Goal: Communication & Community: Participate in discussion

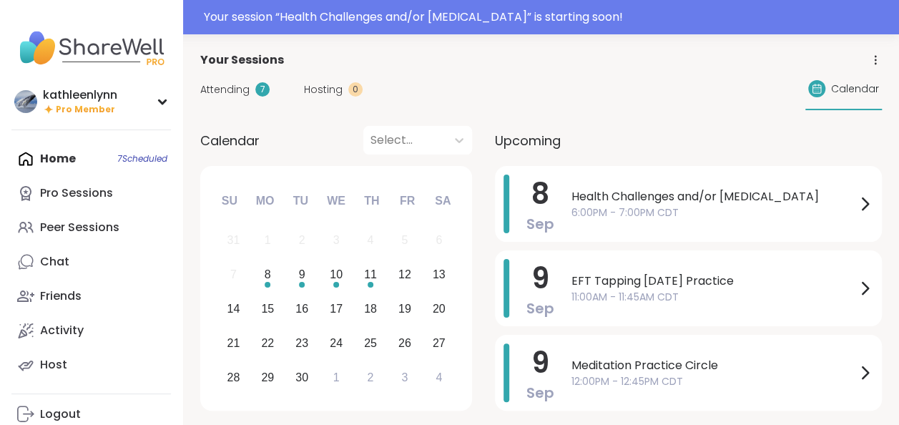
click at [220, 86] on span "Attending" at bounding box center [224, 89] width 49 height 15
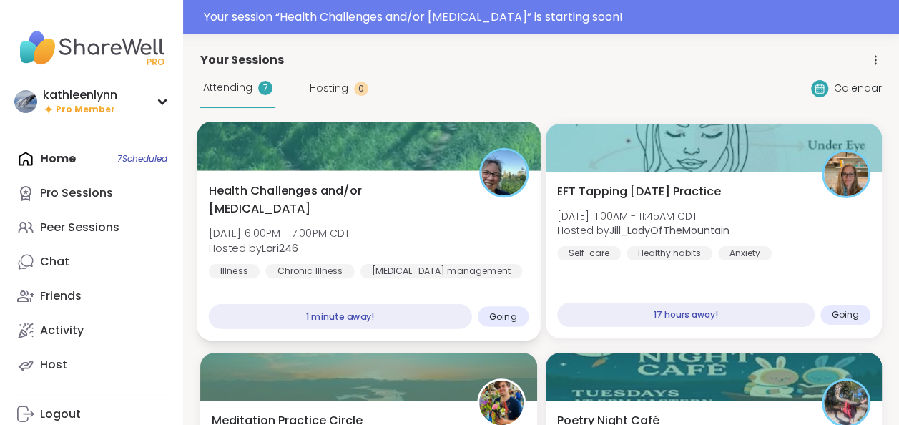
click at [262, 153] on div at bounding box center [368, 146] width 343 height 49
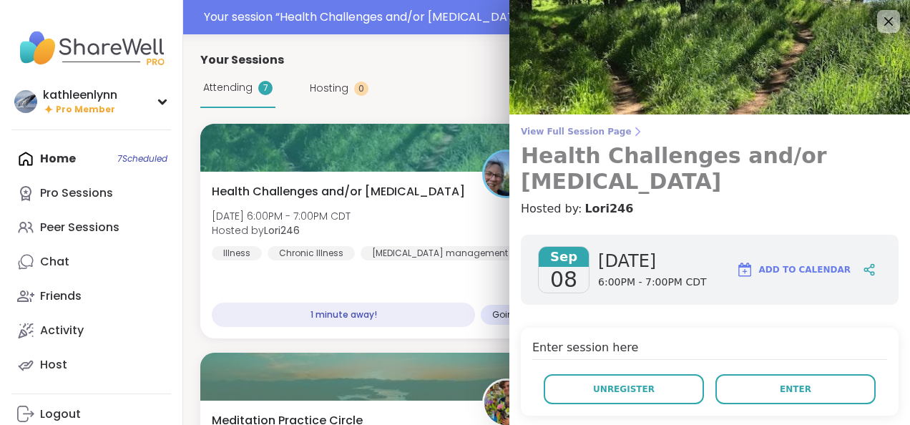
click at [593, 132] on span "View Full Session Page" at bounding box center [710, 131] width 378 height 11
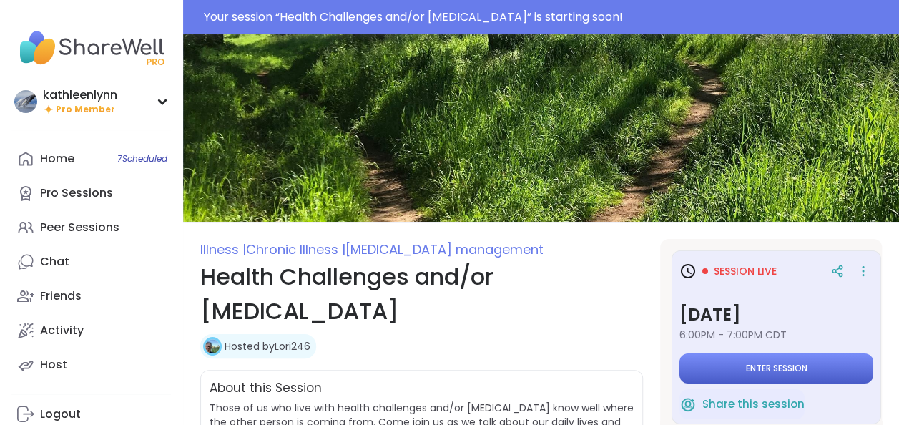
click at [758, 359] on button "Enter session" at bounding box center [776, 368] width 194 height 30
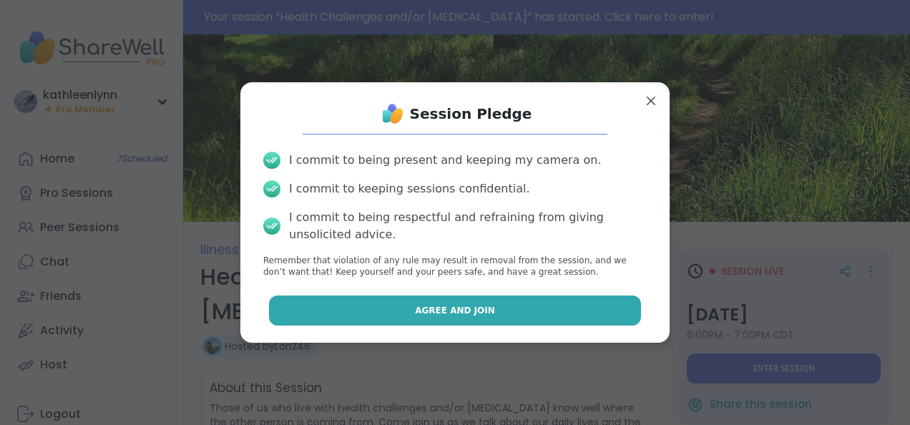
click at [562, 315] on button "Agree and Join" at bounding box center [455, 310] width 373 height 30
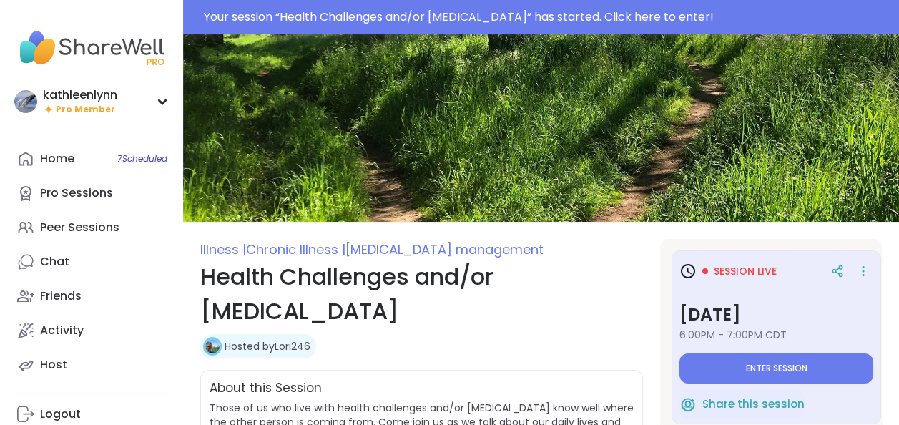
type textarea "*"
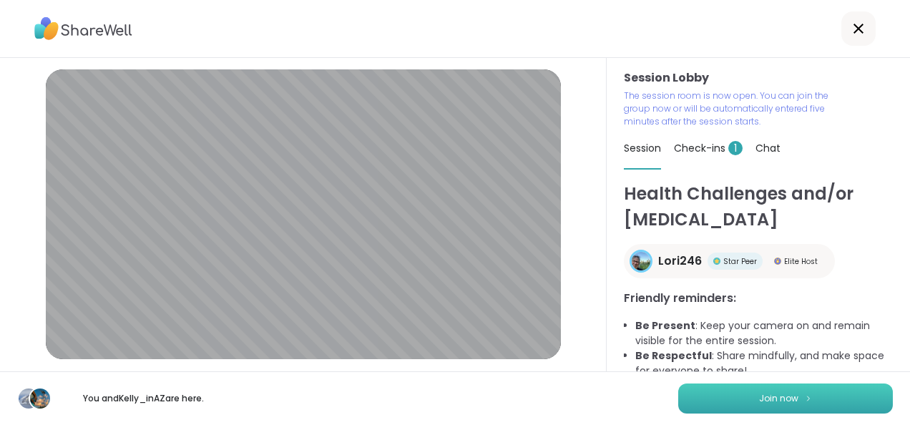
click at [772, 398] on span "Join now" at bounding box center [778, 398] width 39 height 13
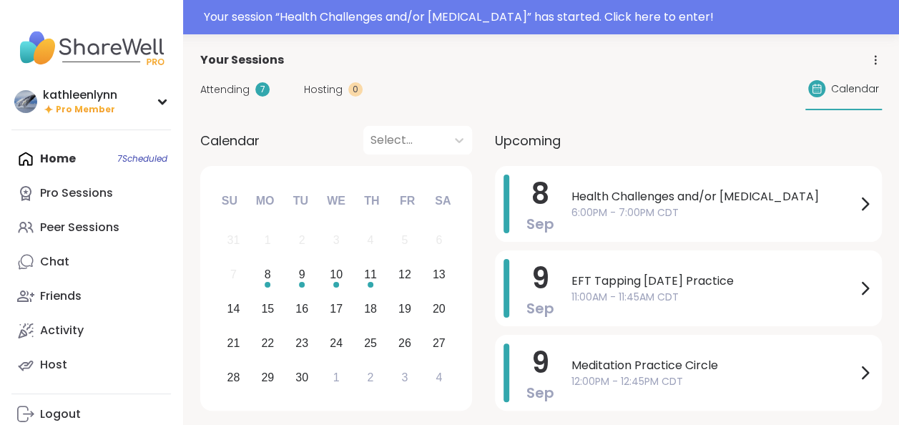
click at [228, 89] on span "Attending" at bounding box center [224, 89] width 49 height 15
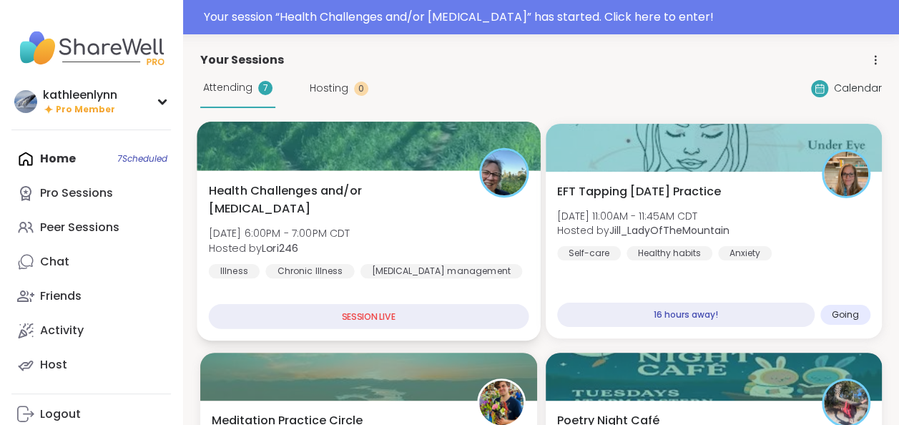
click at [282, 141] on div at bounding box center [368, 146] width 343 height 49
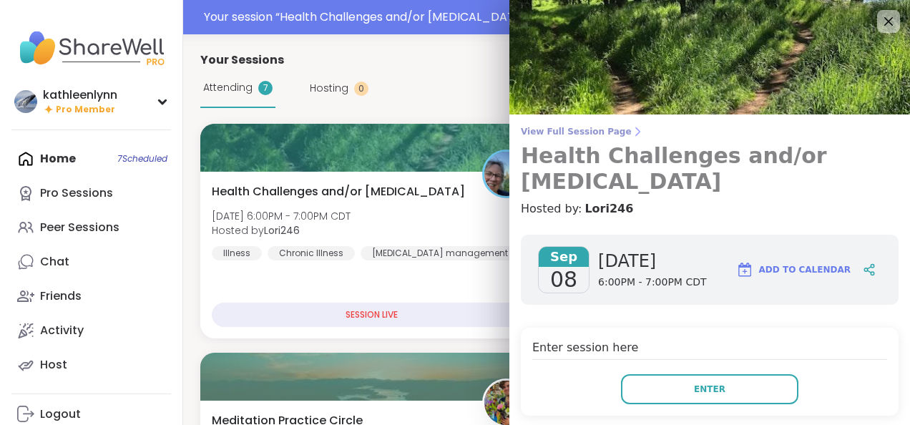
click at [543, 129] on span "View Full Session Page" at bounding box center [710, 131] width 378 height 11
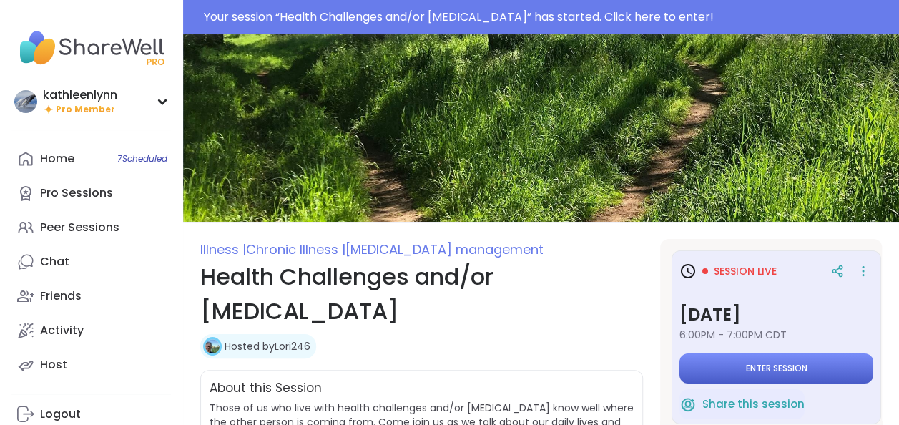
click at [716, 365] on button "Enter session" at bounding box center [776, 368] width 194 height 30
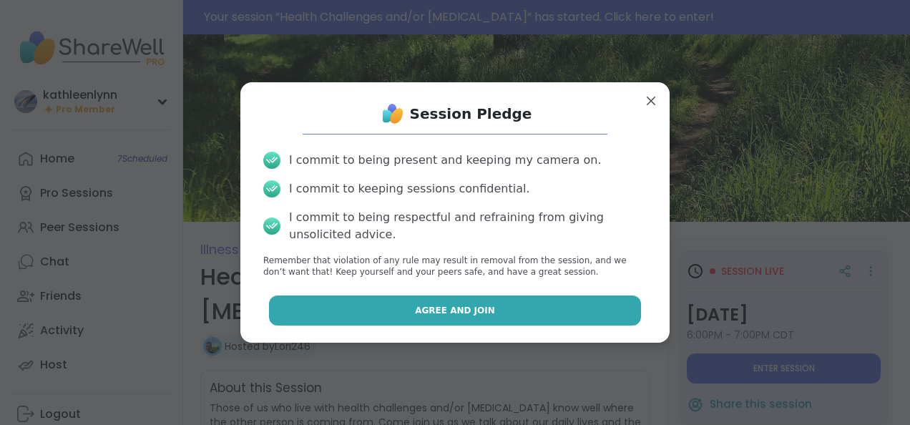
click at [583, 309] on button "Agree and Join" at bounding box center [455, 310] width 373 height 30
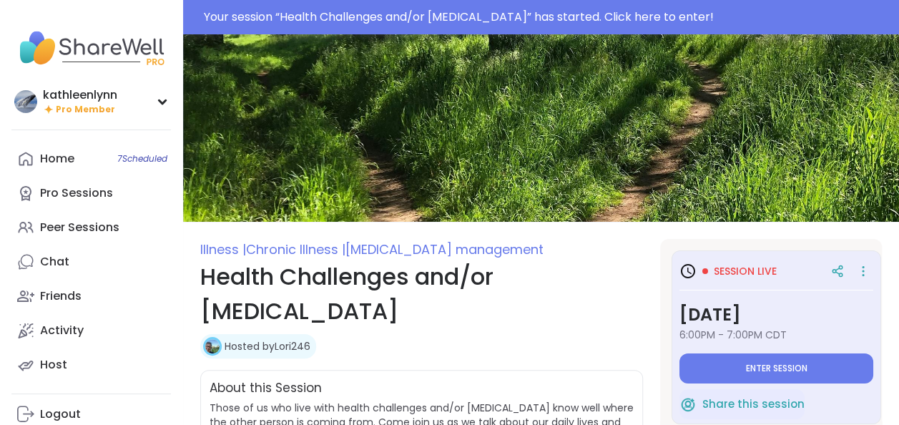
type textarea "*"
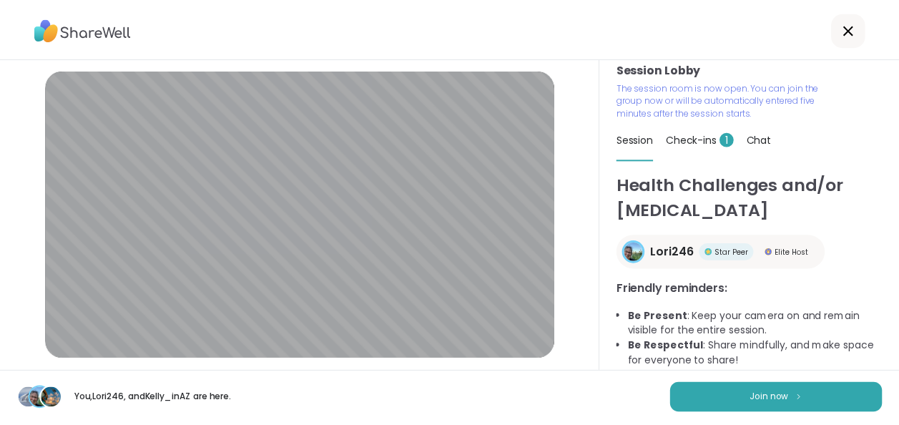
scroll to position [12, 0]
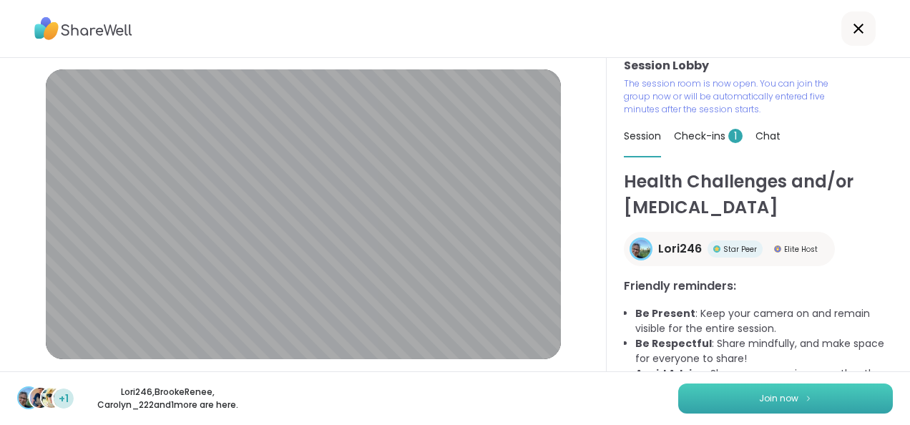
click at [776, 400] on span "Join now" at bounding box center [778, 398] width 39 height 13
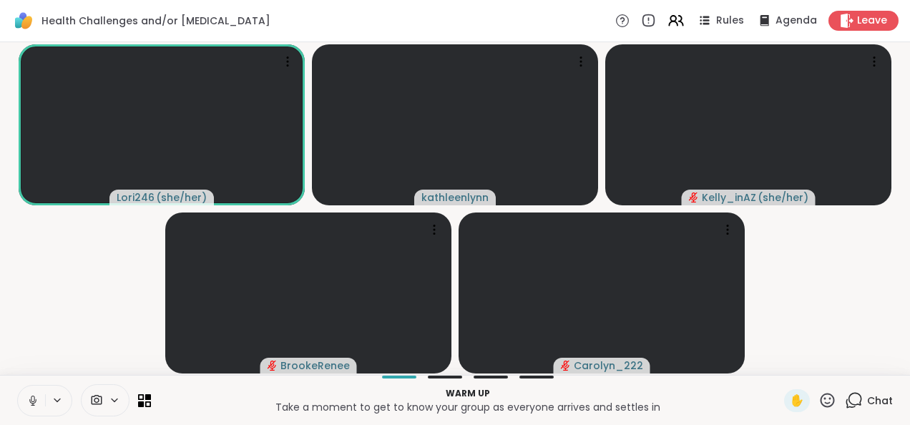
click at [31, 399] on icon at bounding box center [33, 398] width 4 height 6
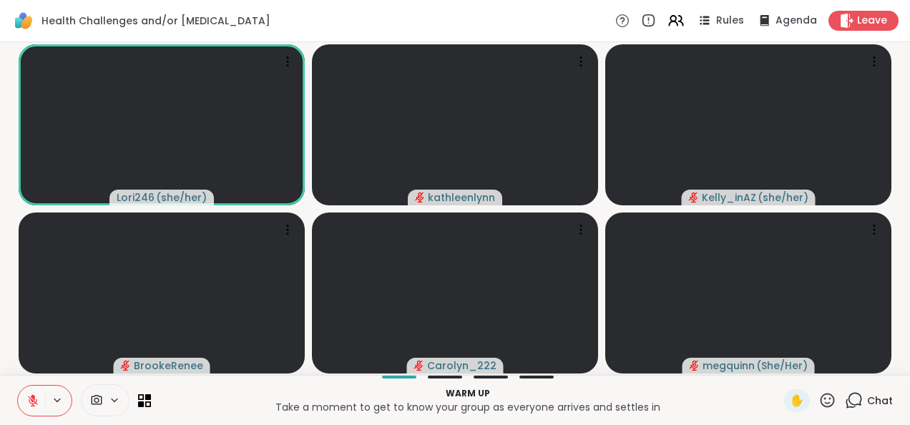
click at [31, 400] on icon at bounding box center [33, 400] width 10 height 10
click at [33, 397] on icon at bounding box center [32, 400] width 13 height 13
click at [29, 398] on icon at bounding box center [32, 400] width 13 height 13
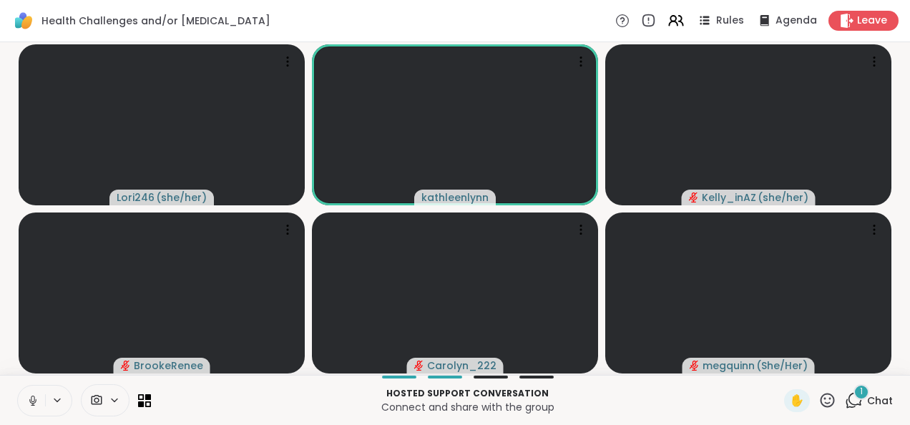
click at [30, 401] on icon at bounding box center [32, 400] width 13 height 13
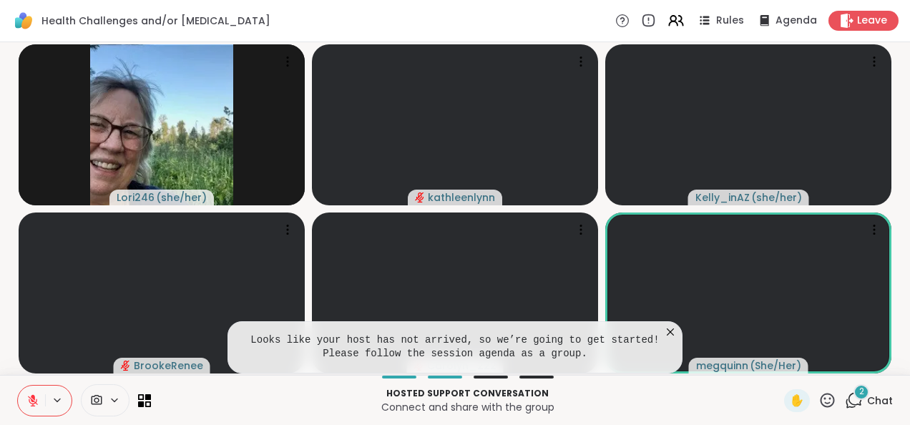
click at [31, 399] on icon at bounding box center [33, 400] width 10 height 10
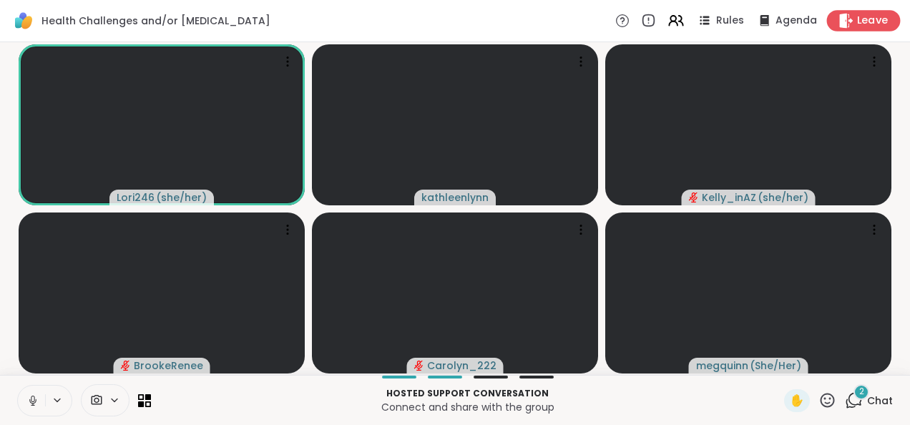
click at [861, 17] on span "Leave" at bounding box center [872, 21] width 31 height 15
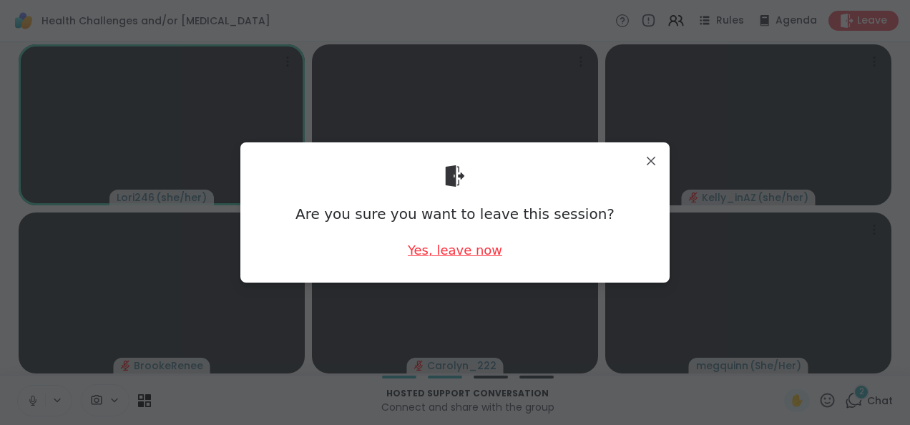
click at [469, 250] on div "Yes, leave now" at bounding box center [455, 250] width 94 height 18
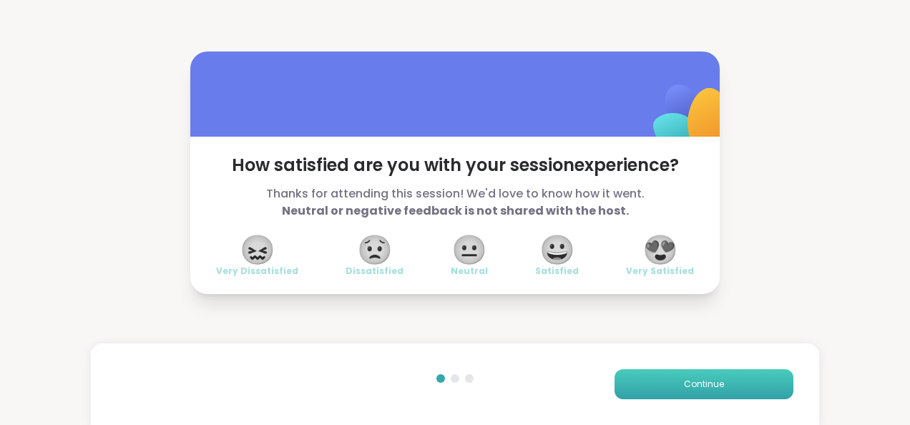
click at [667, 382] on button "Continue" at bounding box center [703, 384] width 179 height 30
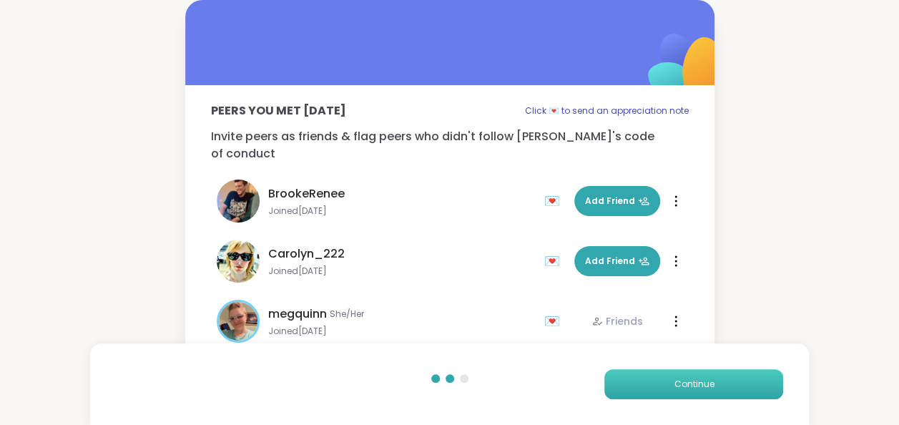
click at [667, 382] on button "Continue" at bounding box center [693, 384] width 179 height 30
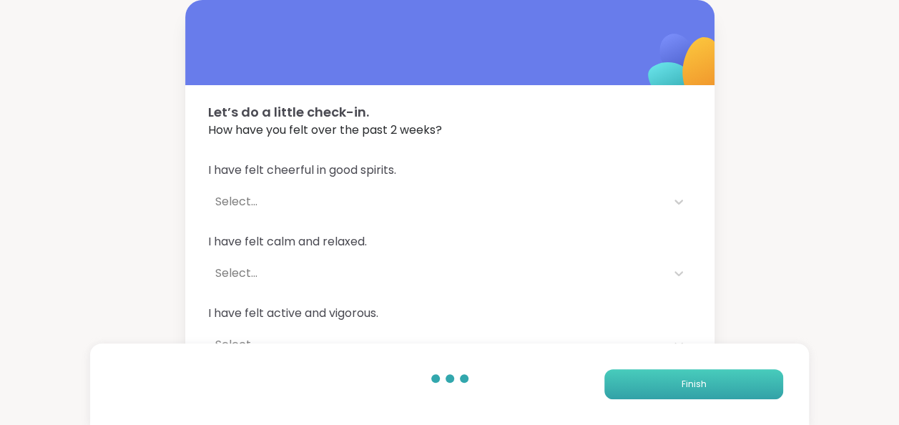
click at [667, 382] on button "Finish" at bounding box center [693, 384] width 179 height 30
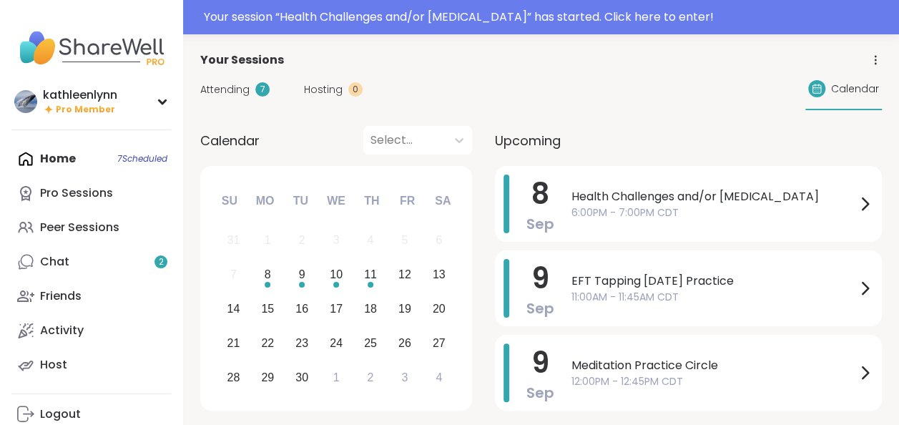
click at [232, 87] on span "Attending" at bounding box center [224, 89] width 49 height 15
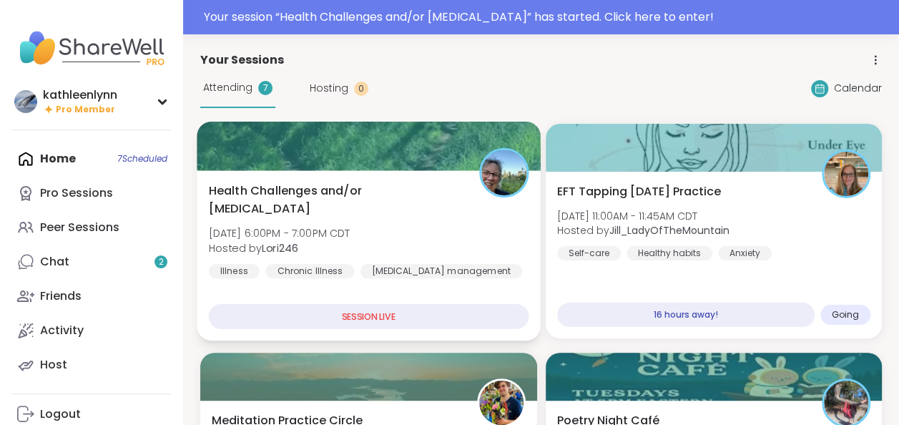
click at [443, 147] on div at bounding box center [368, 146] width 343 height 49
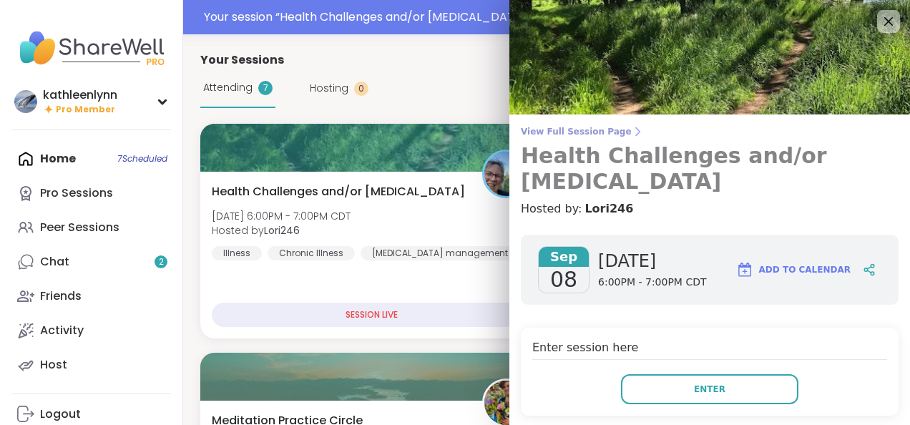
click at [521, 127] on span "View Full Session Page" at bounding box center [710, 131] width 378 height 11
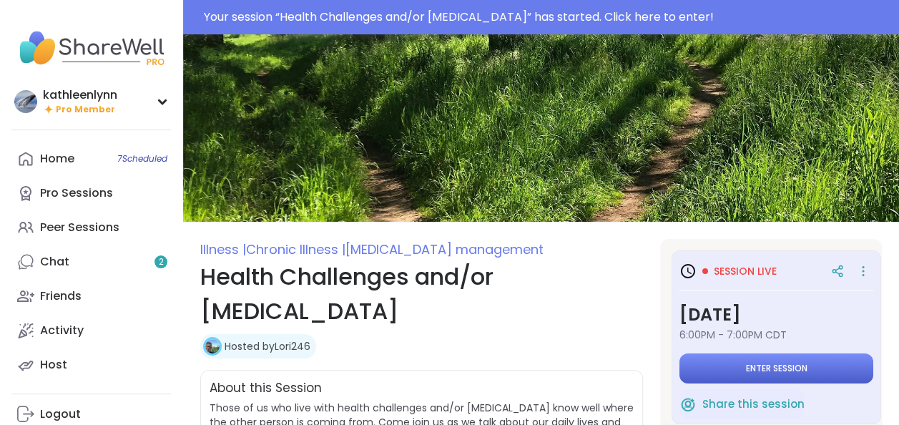
click at [734, 370] on button "Enter session" at bounding box center [776, 368] width 194 height 30
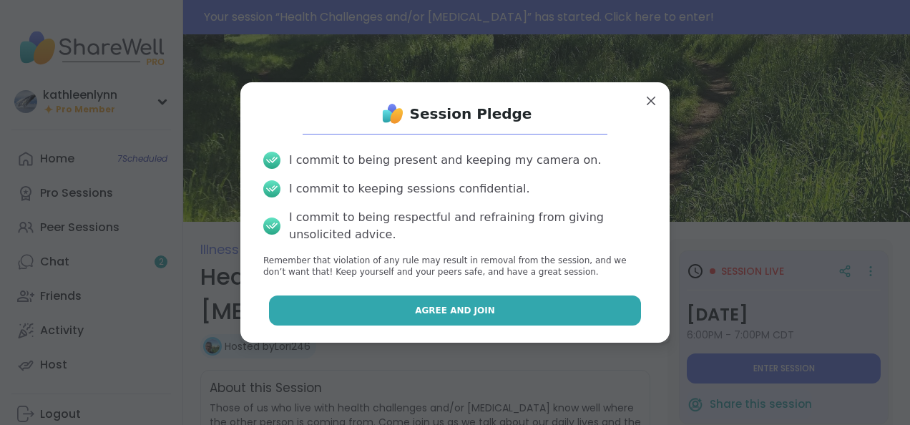
click at [579, 310] on button "Agree and Join" at bounding box center [455, 310] width 373 height 30
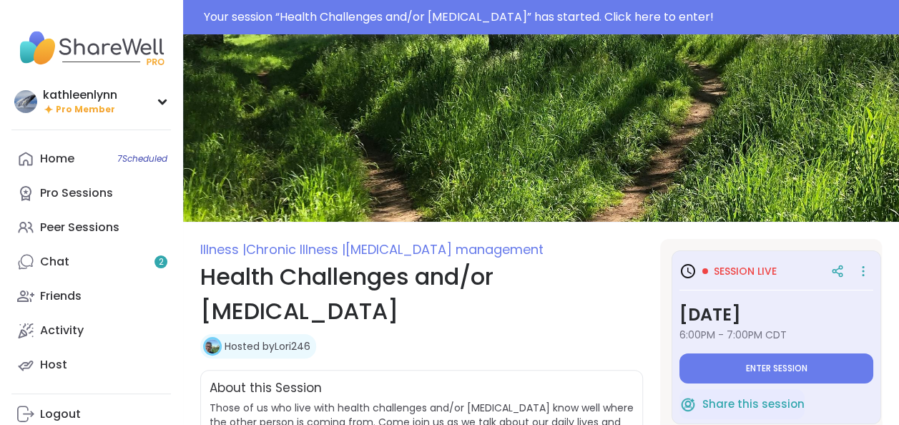
type textarea "*"
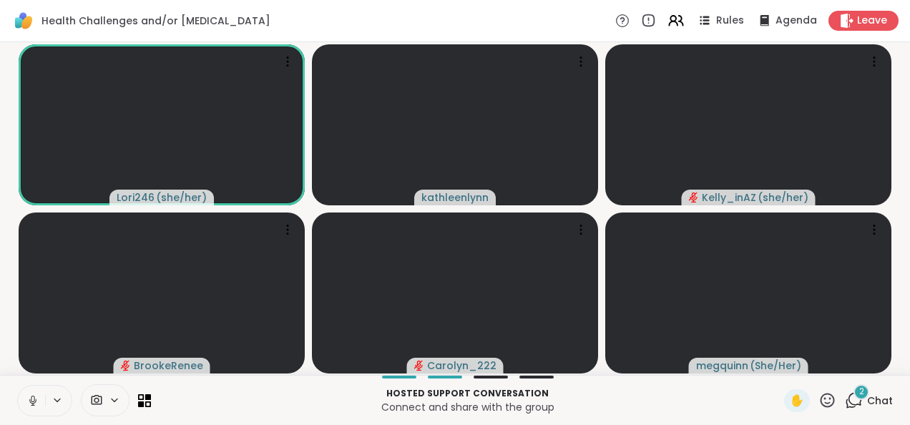
click at [844, 399] on icon at bounding box center [853, 400] width 18 height 18
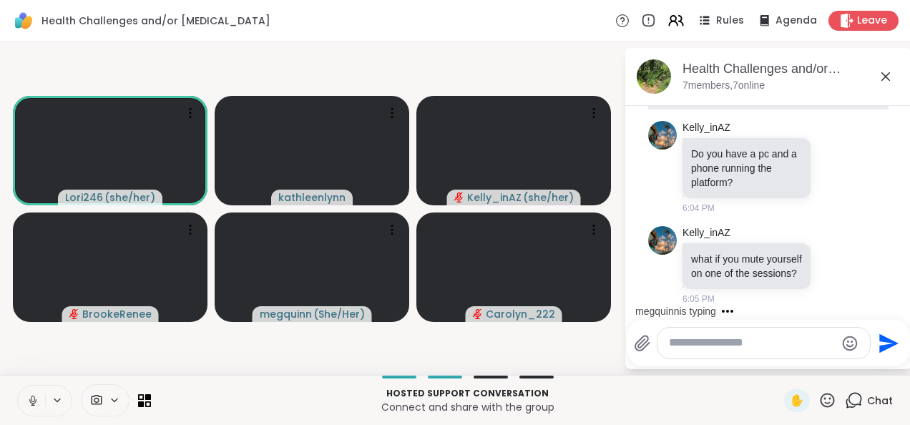
scroll to position [121, 0]
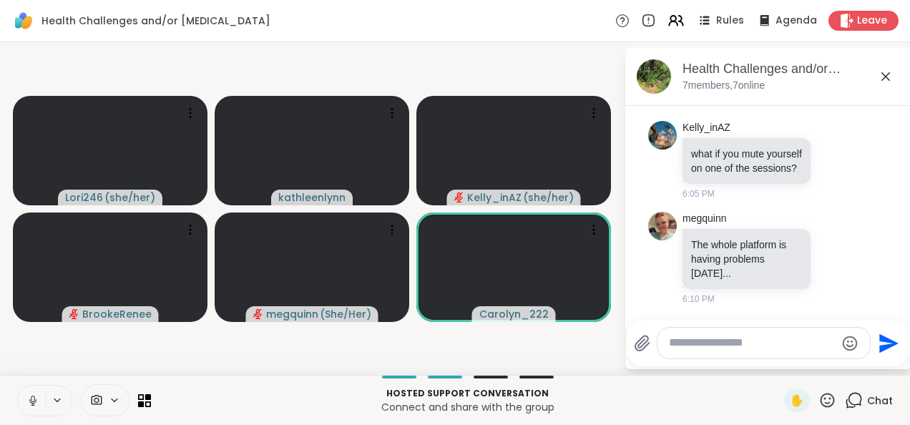
click at [682, 343] on textarea "Type your message" at bounding box center [752, 342] width 167 height 15
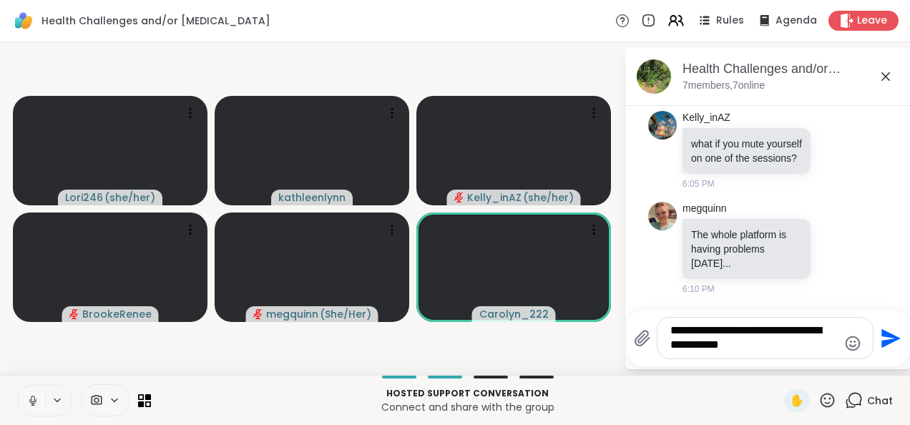
type textarea "**********"
click at [882, 340] on icon "Send" at bounding box center [888, 338] width 23 height 23
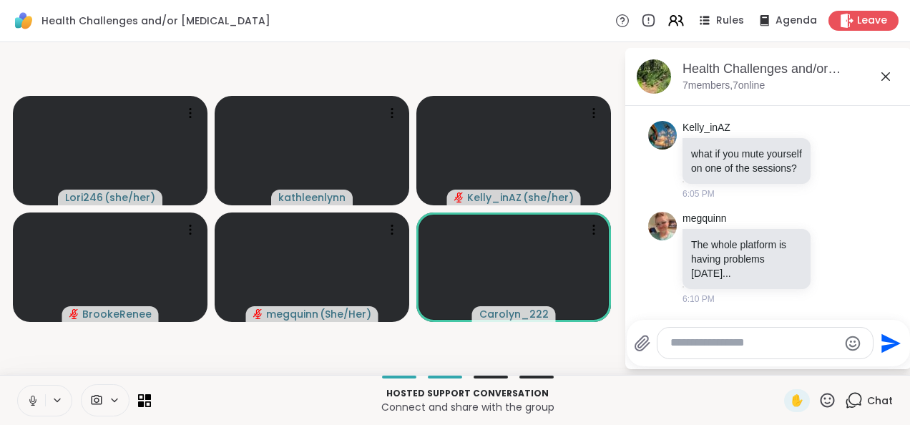
scroll to position [225, 0]
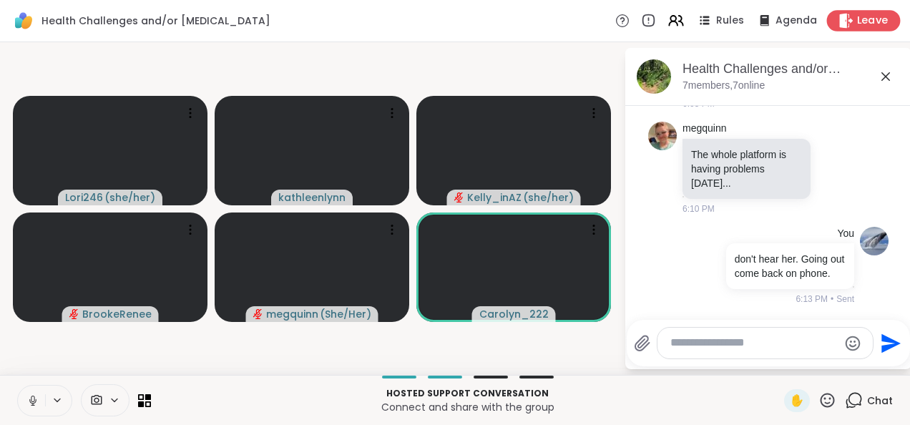
click at [857, 19] on span "Leave" at bounding box center [872, 21] width 31 height 15
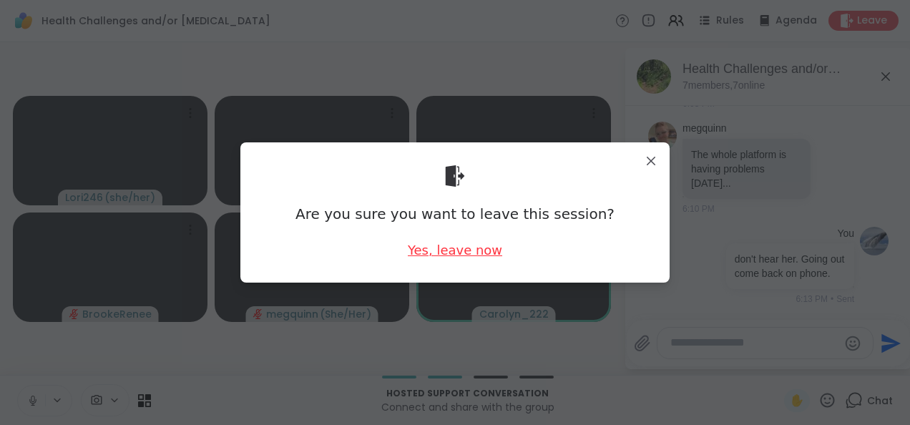
click at [485, 249] on div "Yes, leave now" at bounding box center [455, 250] width 94 height 18
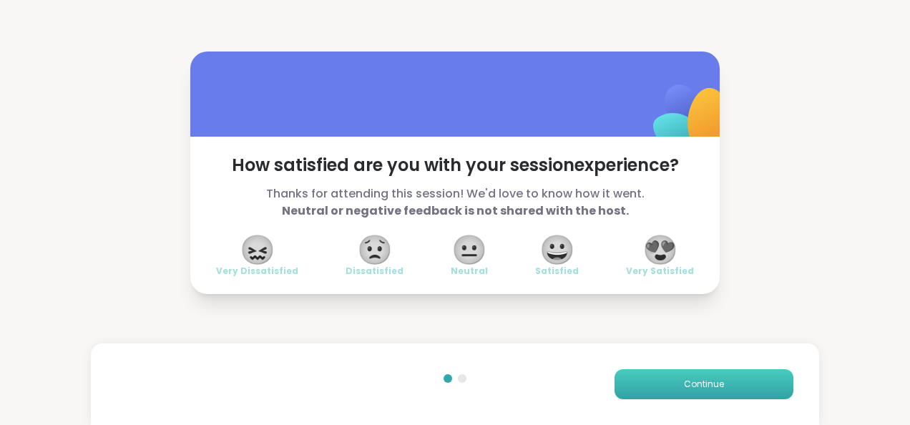
click at [628, 378] on button "Continue" at bounding box center [703, 384] width 179 height 30
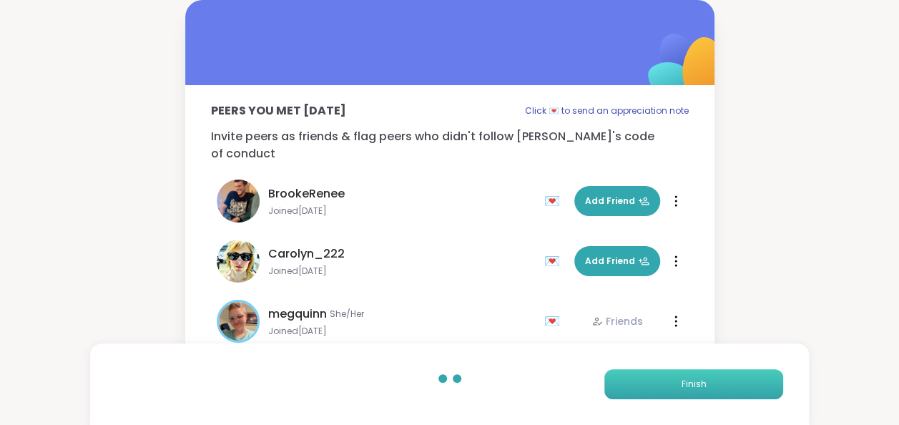
click at [624, 383] on button "Finish" at bounding box center [693, 384] width 179 height 30
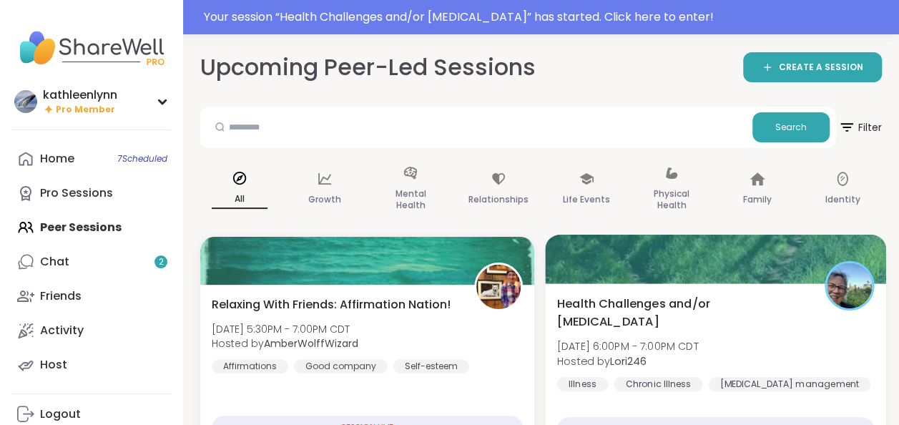
drag, startPoint x: 689, startPoint y: 265, endPoint x: 649, endPoint y: 265, distance: 40.8
click at [649, 265] on div at bounding box center [715, 259] width 340 height 49
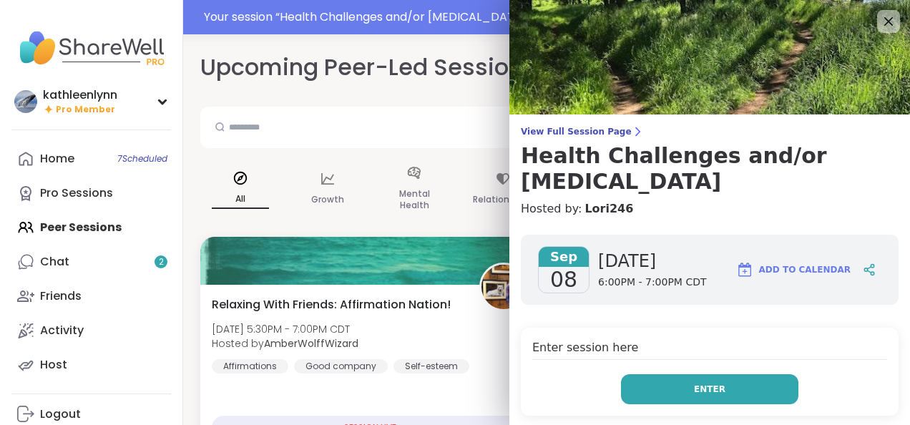
drag, startPoint x: 690, startPoint y: 385, endPoint x: 669, endPoint y: 389, distance: 21.0
click at [669, 389] on button "Enter" at bounding box center [709, 389] width 177 height 30
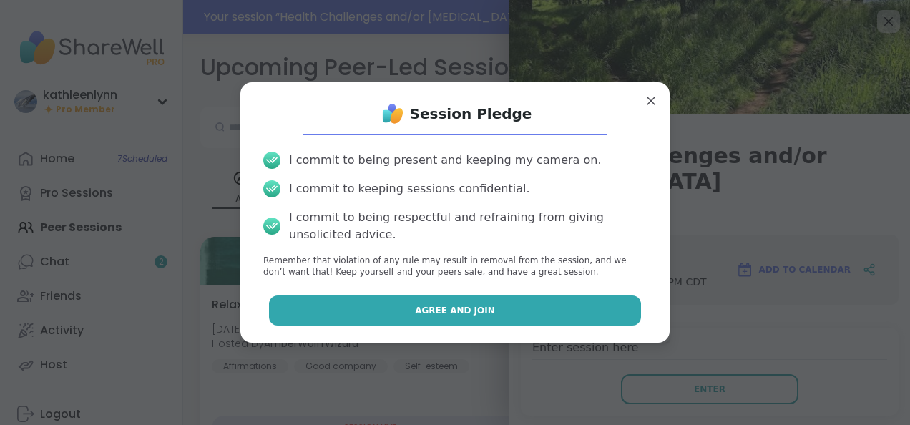
click at [558, 317] on button "Agree and Join" at bounding box center [455, 310] width 373 height 30
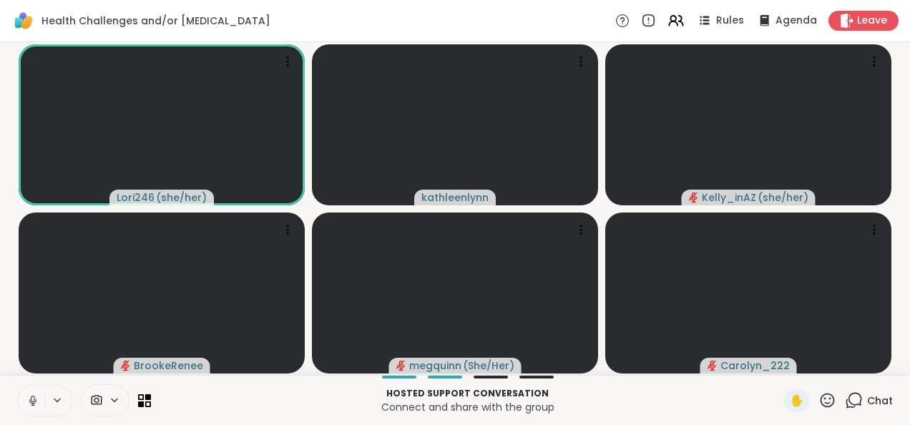
click at [867, 395] on span "Chat" at bounding box center [880, 400] width 26 height 14
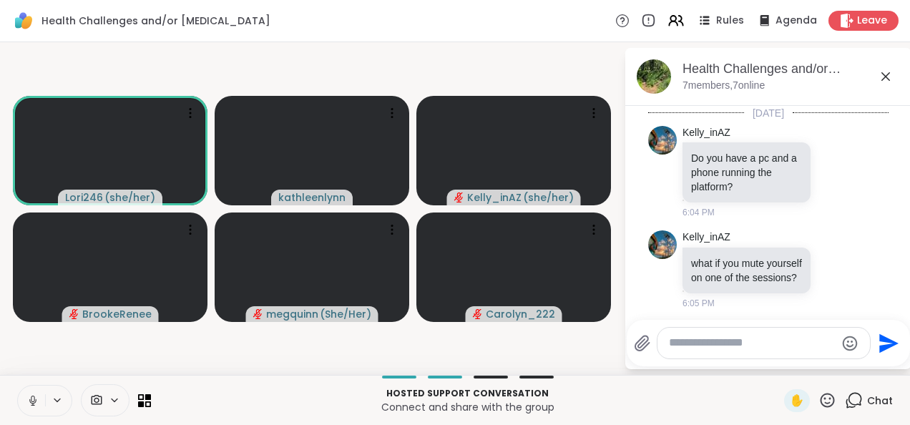
scroll to position [246, 0]
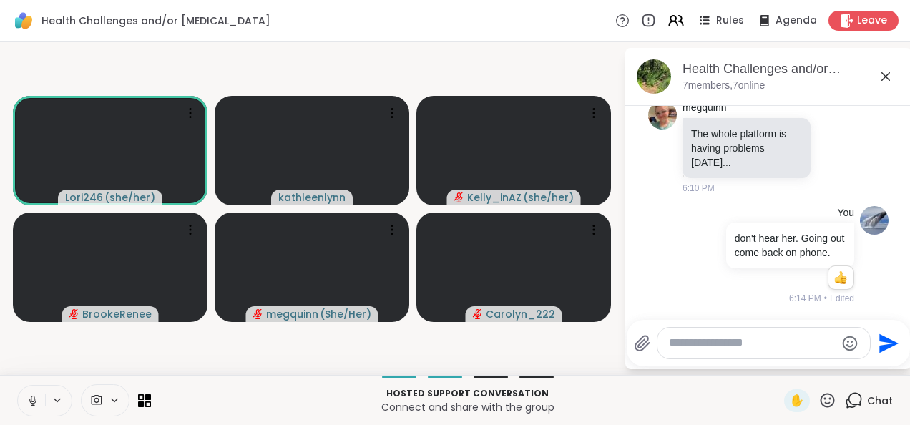
click at [701, 342] on textarea "Type your message" at bounding box center [752, 342] width 167 height 15
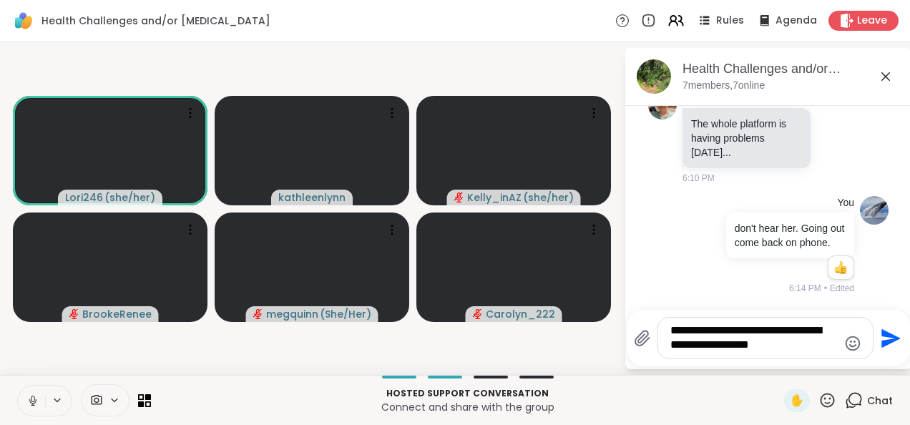
type textarea "**********"
click at [880, 338] on icon "Send" at bounding box center [888, 338] width 23 height 23
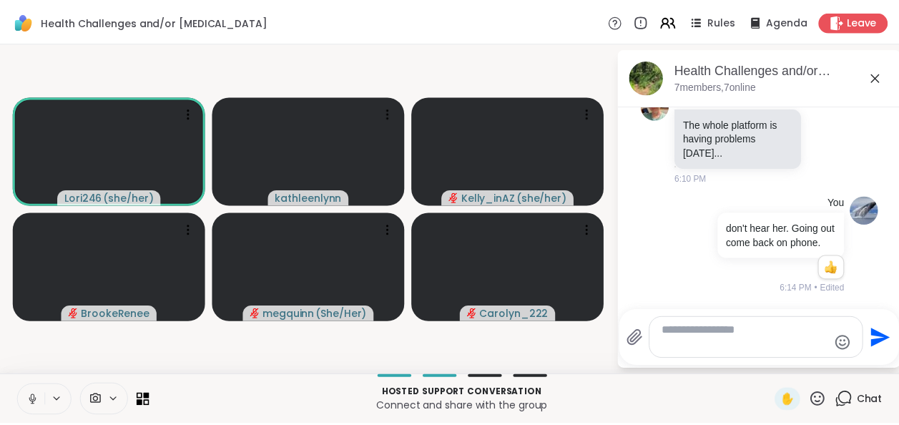
scroll to position [350, 0]
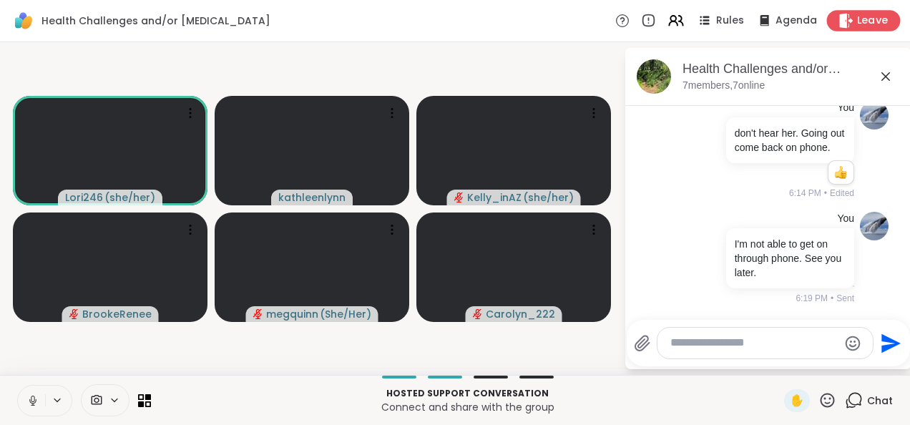
click at [867, 21] on span "Leave" at bounding box center [872, 21] width 31 height 15
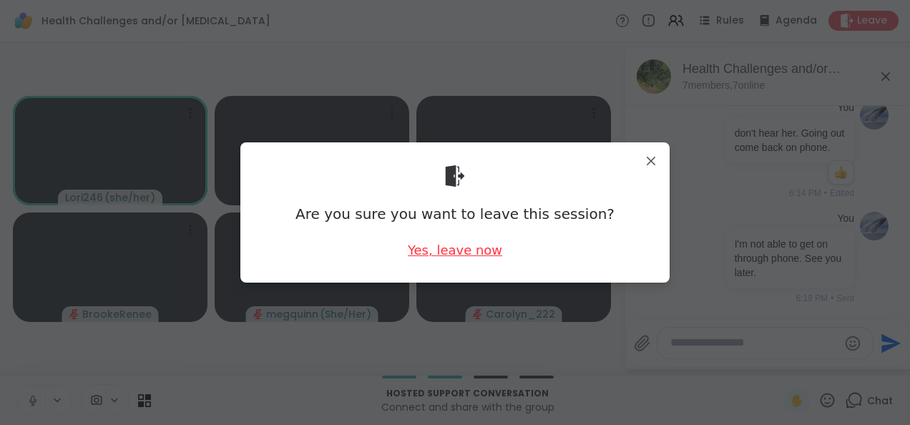
click at [443, 245] on div "Yes, leave now" at bounding box center [455, 250] width 94 height 18
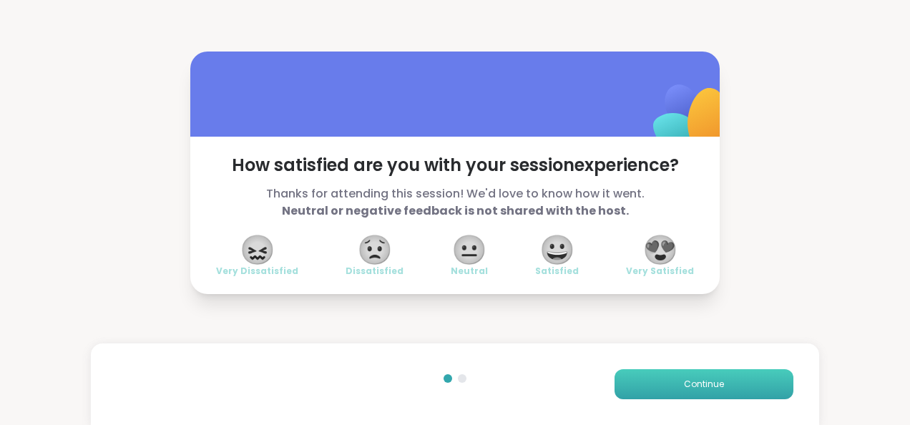
click at [654, 382] on button "Continue" at bounding box center [703, 384] width 179 height 30
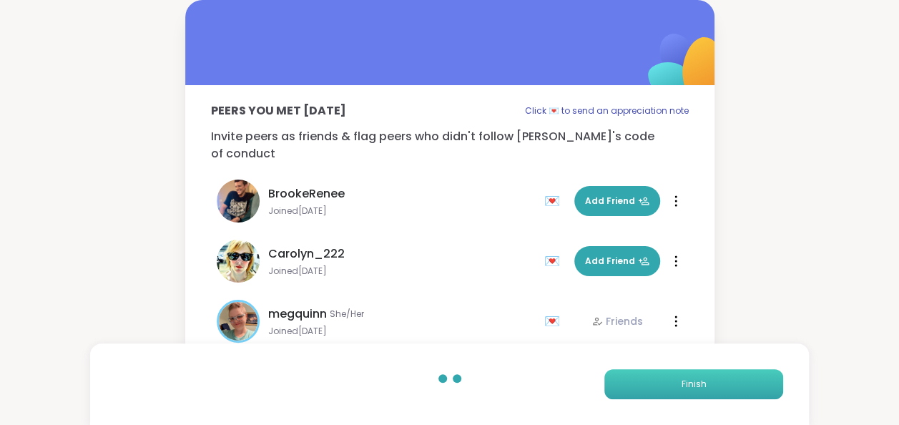
click at [654, 382] on button "Finish" at bounding box center [693, 384] width 179 height 30
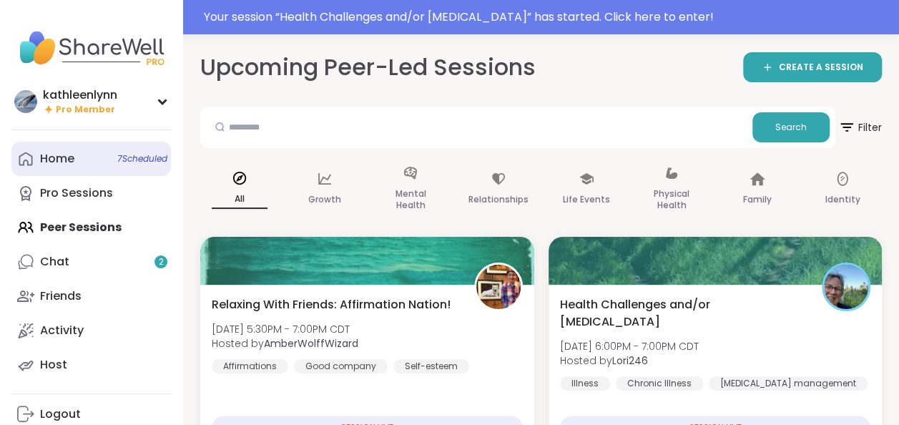
click at [71, 162] on div "Home 7 Scheduled" at bounding box center [57, 159] width 34 height 16
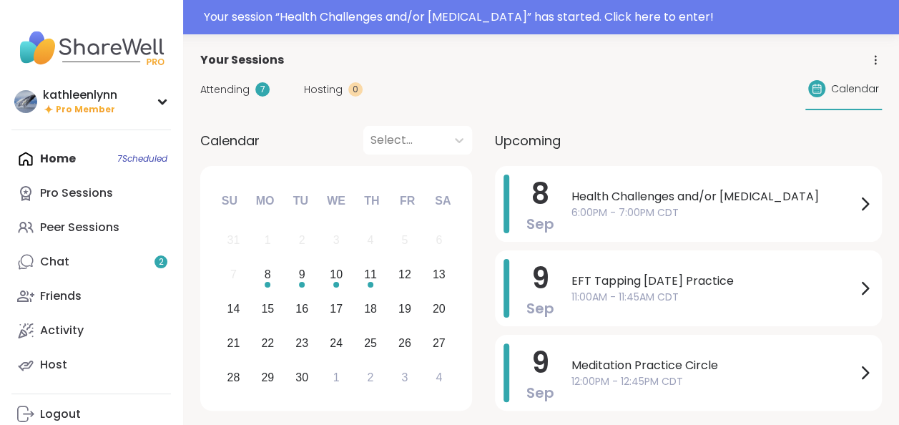
click at [232, 89] on span "Attending" at bounding box center [224, 89] width 49 height 15
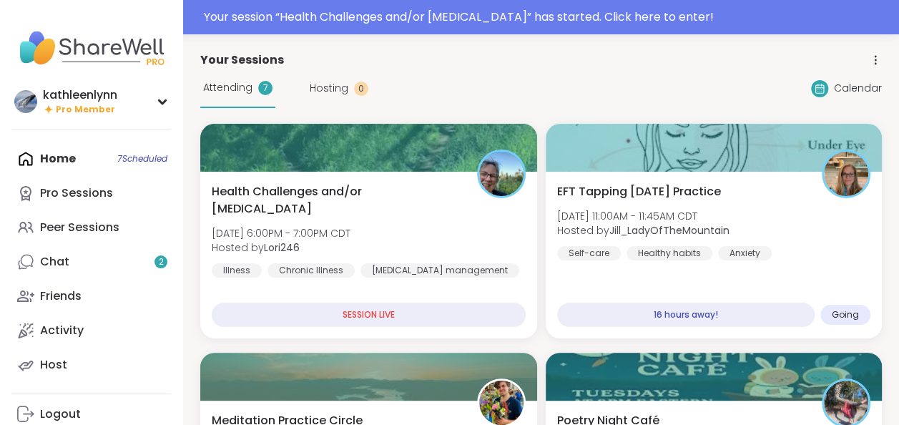
click at [78, 153] on div "Home 7 Scheduled Pro Sessions Peer Sessions Chat 2 Friends Activity Host" at bounding box center [90, 262] width 159 height 240
